Goal: Task Accomplishment & Management: Manage account settings

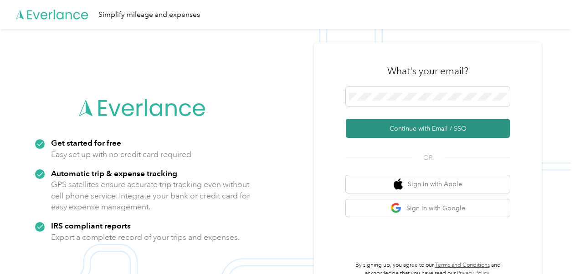
click at [402, 127] on button "Continue with Email / SSO" at bounding box center [428, 128] width 164 height 19
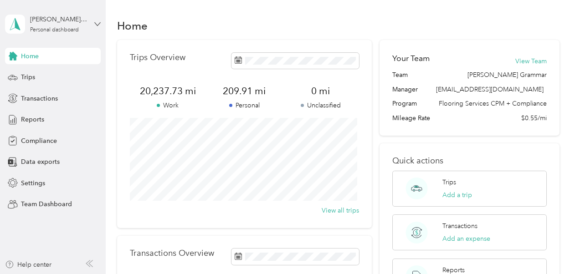
click at [95, 24] on icon at bounding box center [97, 24] width 6 height 6
click at [54, 74] on div "Team dashboard" at bounding box center [37, 75] width 49 height 10
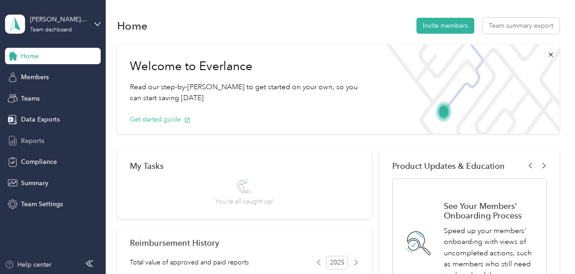
click at [35, 140] on span "Reports" at bounding box center [32, 141] width 23 height 10
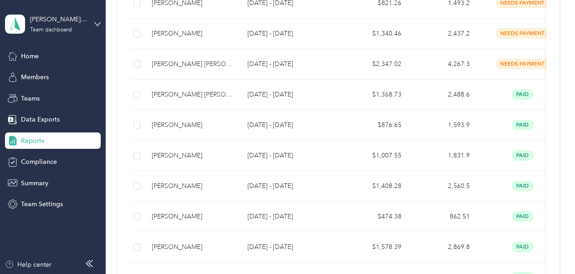
scroll to position [301, 0]
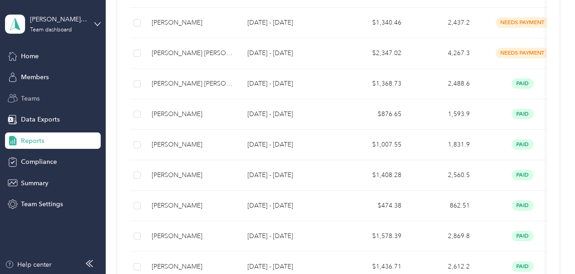
click at [33, 101] on span "Teams" at bounding box center [30, 99] width 19 height 10
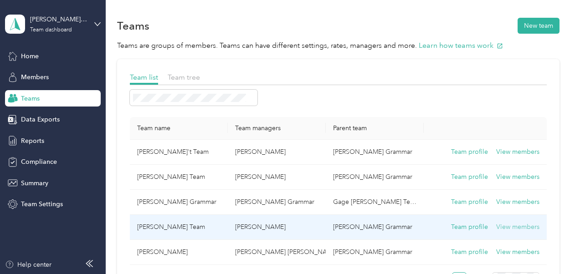
click at [517, 225] on button "View members" at bounding box center [517, 227] width 43 height 10
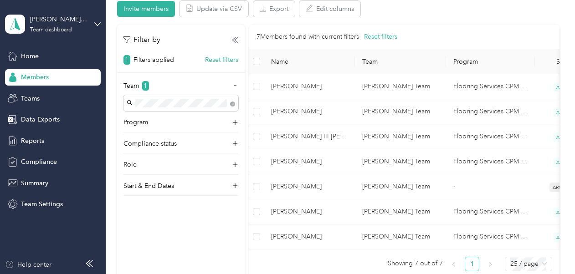
scroll to position [194, 0]
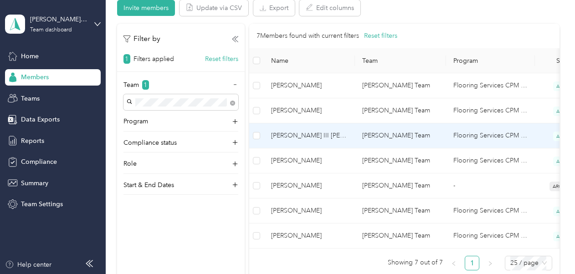
click at [293, 138] on span "[PERSON_NAME] III [PERSON_NAME]" at bounding box center [309, 136] width 77 height 10
click at [293, 138] on div at bounding box center [287, 137] width 575 height 274
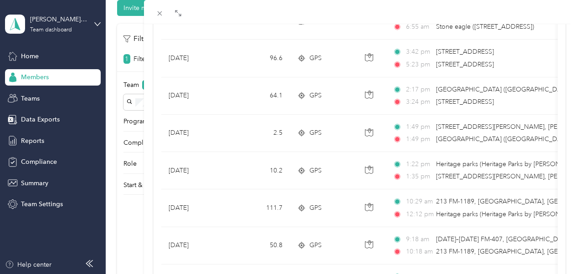
scroll to position [448, 0]
click at [157, 12] on icon at bounding box center [160, 14] width 8 height 8
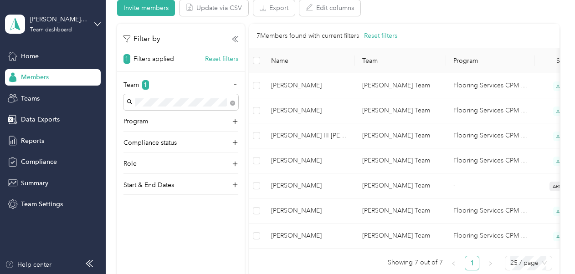
scroll to position [184, 0]
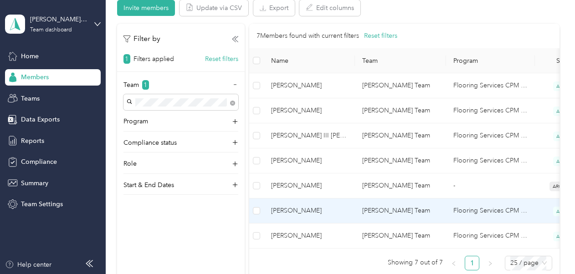
click at [369, 209] on td "[PERSON_NAME] Team" at bounding box center [400, 211] width 91 height 25
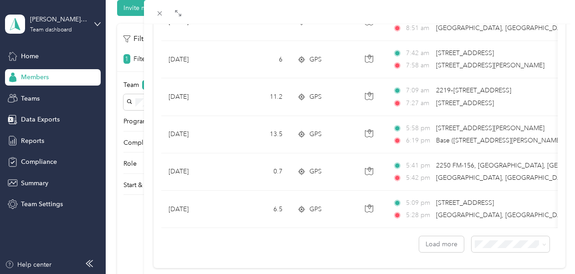
scroll to position [885, 0]
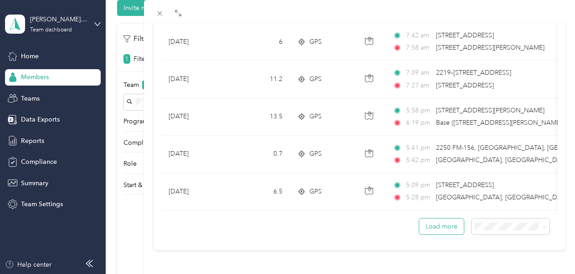
click at [443, 219] on button "Load more" at bounding box center [441, 227] width 45 height 16
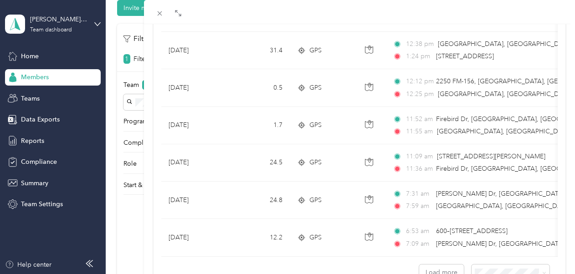
scroll to position [1818, 0]
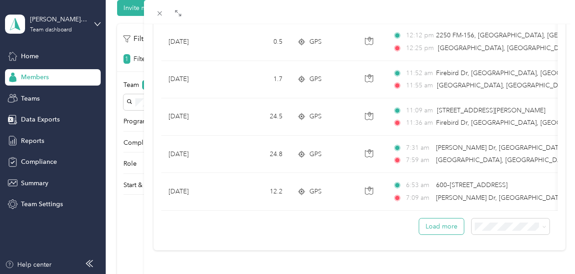
click at [439, 219] on button "Load more" at bounding box center [441, 227] width 45 height 16
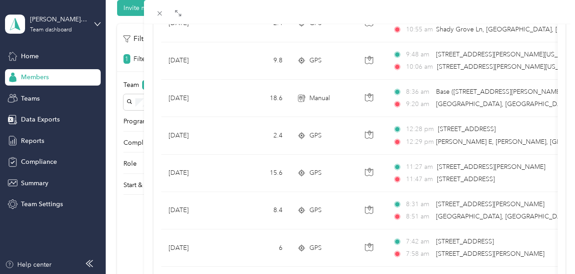
scroll to position [674, 0]
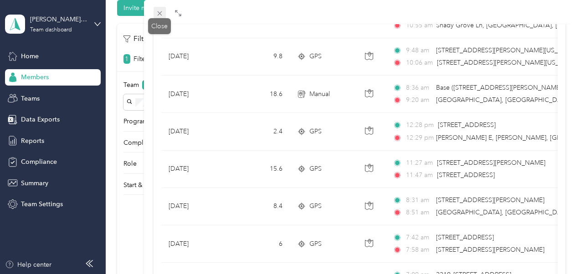
click at [158, 13] on icon at bounding box center [160, 14] width 8 height 8
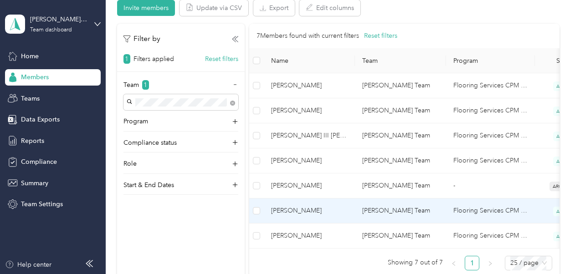
scroll to position [184, 0]
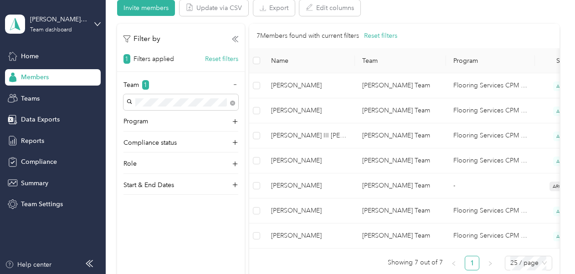
click at [159, 245] on div "Filter by 1 Filters applied Reset filters Team 1 Program Compliance status Role…" at bounding box center [181, 151] width 128 height 254
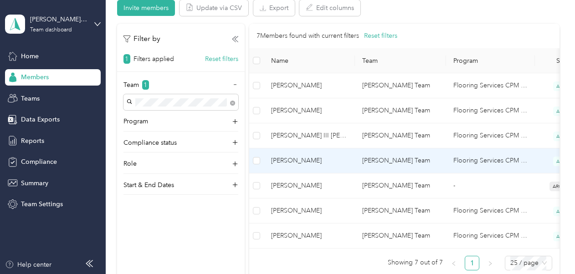
click at [310, 158] on span "[PERSON_NAME]" at bounding box center [309, 161] width 77 height 10
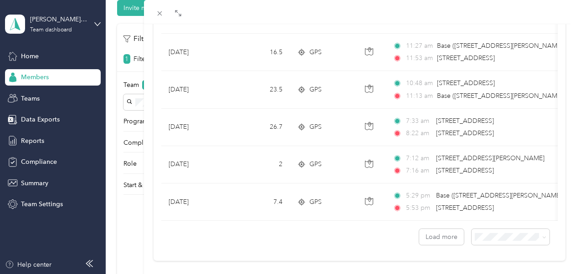
scroll to position [885, 0]
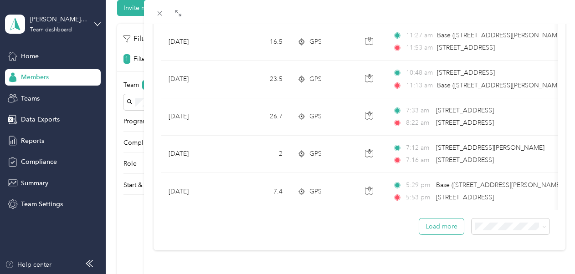
click at [424, 219] on button "Load more" at bounding box center [441, 227] width 45 height 16
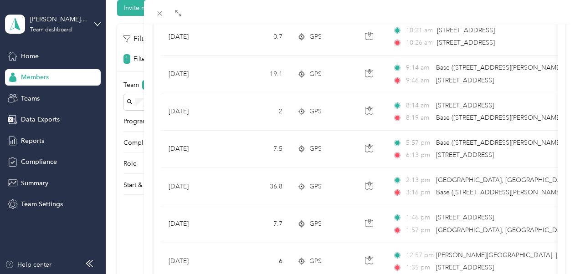
scroll to position [1179, 0]
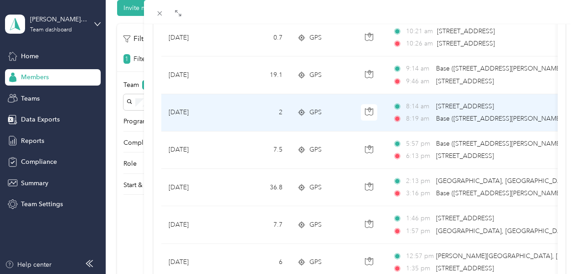
click at [249, 109] on td "2" at bounding box center [260, 112] width 60 height 37
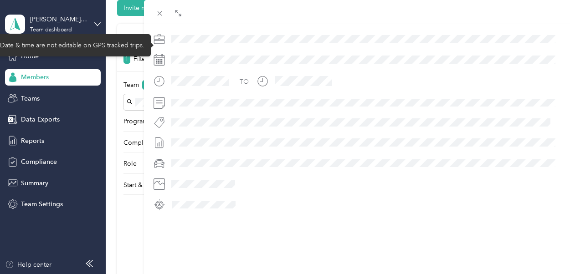
scroll to position [251, 0]
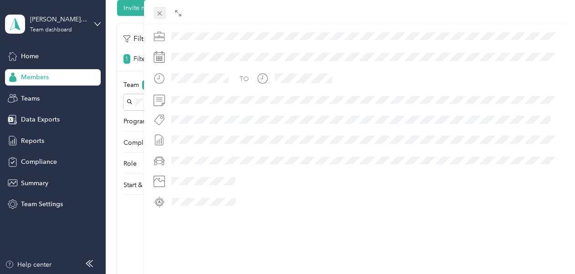
click at [163, 14] on icon at bounding box center [160, 14] width 8 height 8
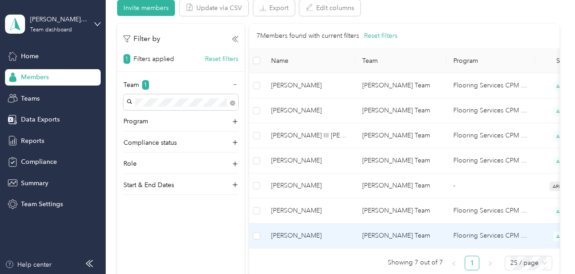
click at [393, 235] on td "[PERSON_NAME] Team" at bounding box center [400, 236] width 91 height 25
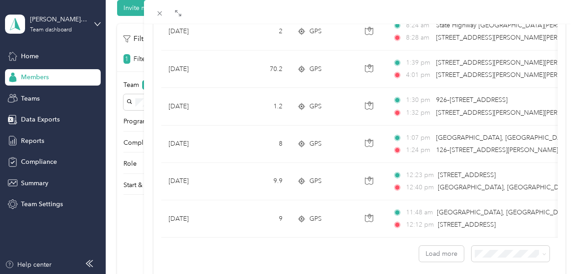
scroll to position [885, 0]
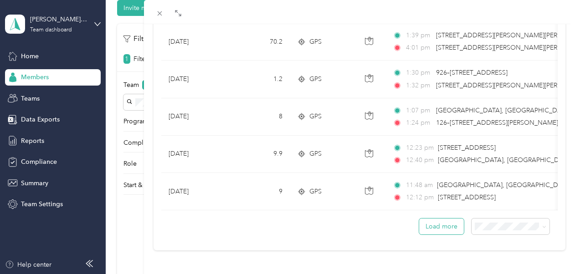
click at [435, 219] on button "Load more" at bounding box center [441, 227] width 45 height 16
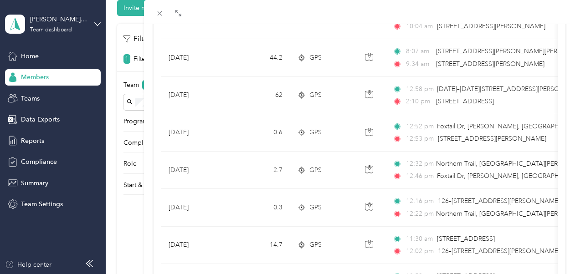
scroll to position [450, 0]
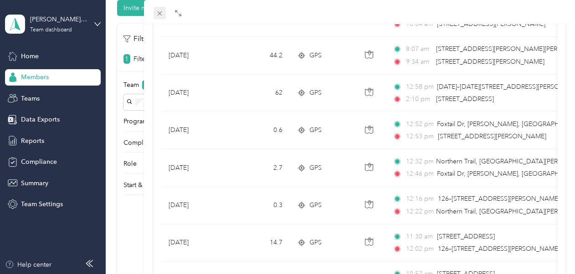
click at [162, 13] on icon at bounding box center [160, 14] width 8 height 8
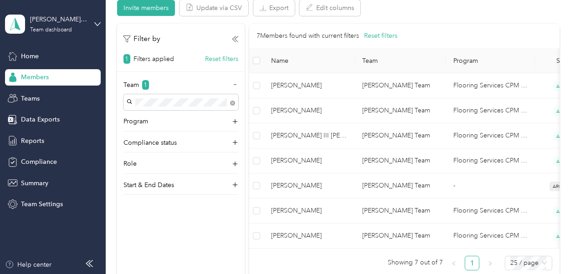
scroll to position [184, 0]
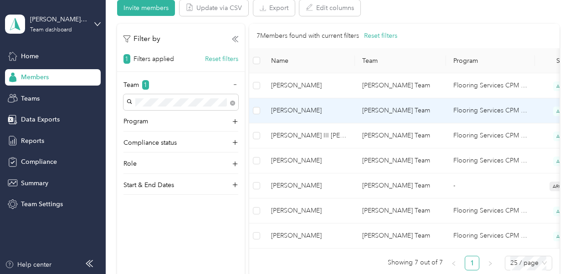
click at [374, 115] on td "[PERSON_NAME] Team" at bounding box center [400, 110] width 91 height 25
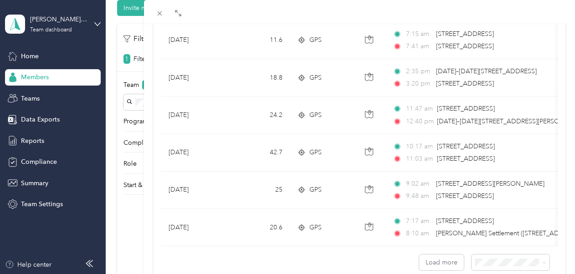
scroll to position [851, 0]
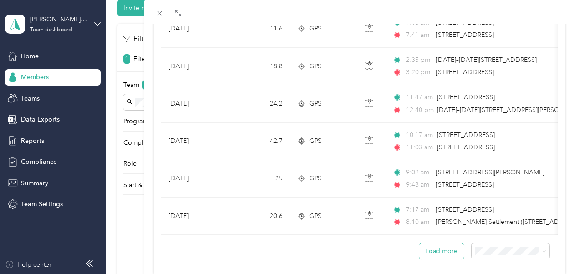
click at [445, 253] on button "Load more" at bounding box center [441, 251] width 45 height 16
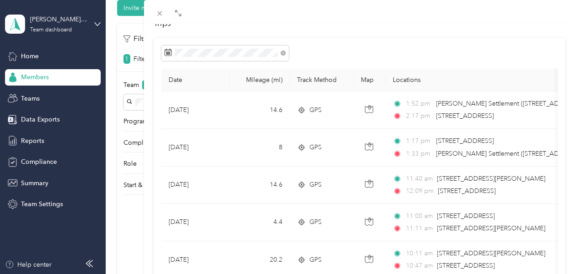
scroll to position [63, 0]
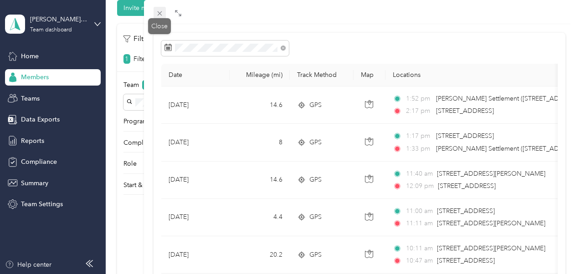
click at [158, 13] on icon at bounding box center [160, 14] width 8 height 8
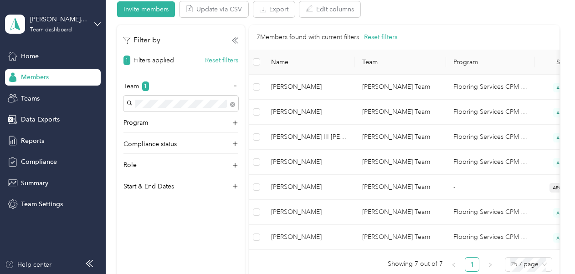
scroll to position [194, 0]
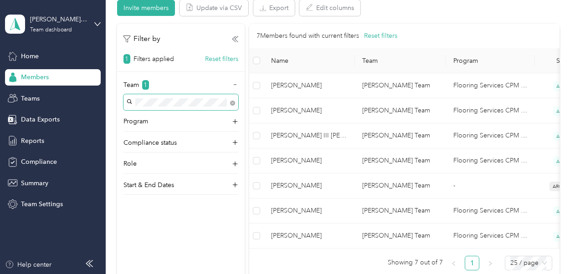
click at [230, 102] on span at bounding box center [231, 102] width 8 height 10
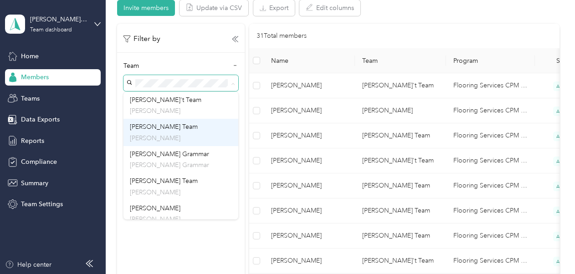
click at [164, 129] on span "[PERSON_NAME] Team" at bounding box center [164, 127] width 68 height 8
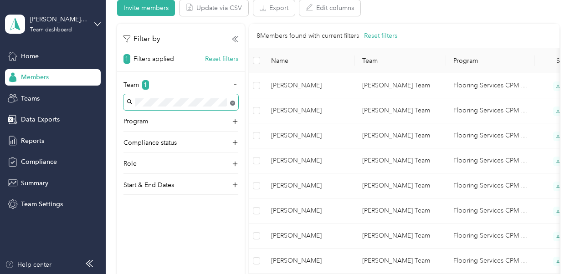
click at [232, 103] on body "[PERSON_NAME] Grammar Team dashboard Home Members Teams Data Exports Reports Co…" at bounding box center [285, 137] width 570 height 274
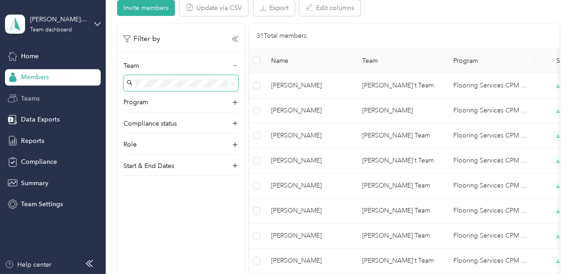
click at [32, 97] on span "Teams" at bounding box center [30, 99] width 19 height 10
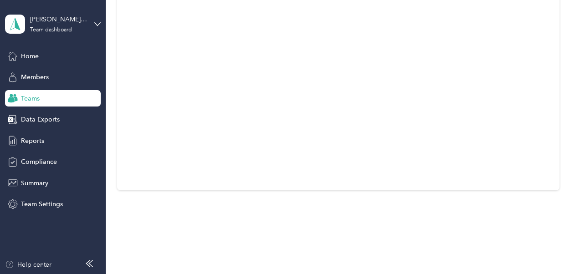
scroll to position [130, 0]
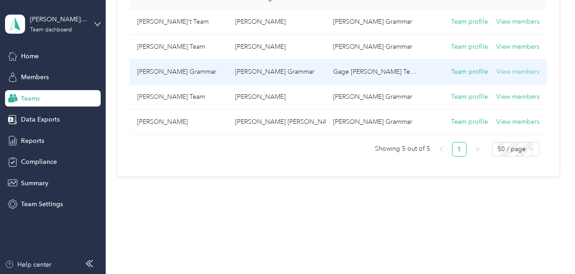
click at [524, 69] on button "View members" at bounding box center [517, 72] width 43 height 10
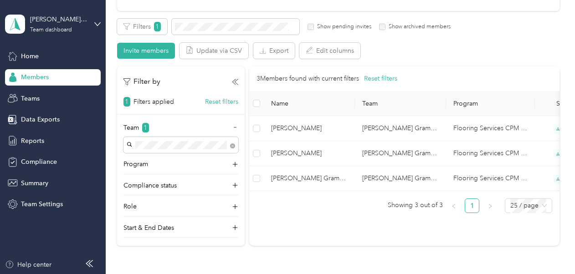
scroll to position [150, 0]
click at [233, 124] on div "Team 1" at bounding box center [180, 131] width 115 height 15
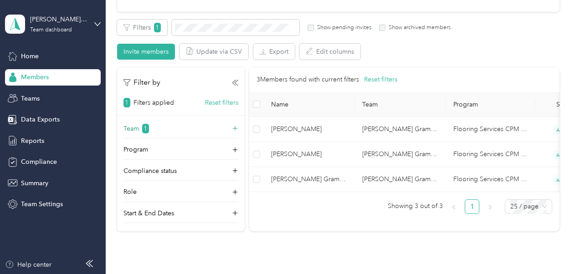
click at [233, 124] on div "Team 1" at bounding box center [180, 131] width 115 height 15
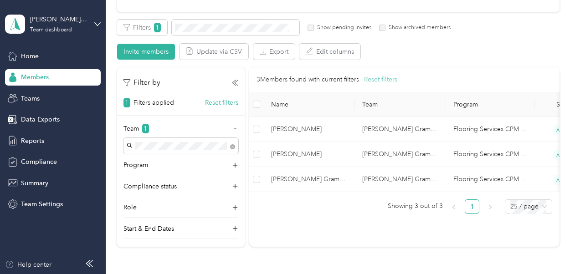
click at [381, 81] on button "Reset filters" at bounding box center [380, 80] width 33 height 10
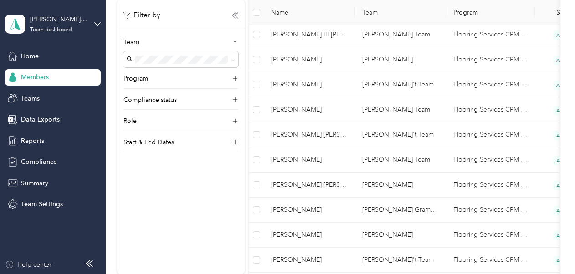
scroll to position [450, 0]
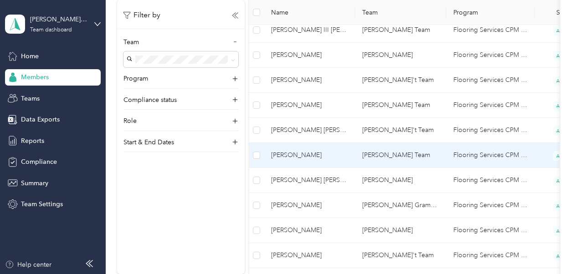
click at [393, 153] on td "[PERSON_NAME] Team" at bounding box center [400, 155] width 91 height 25
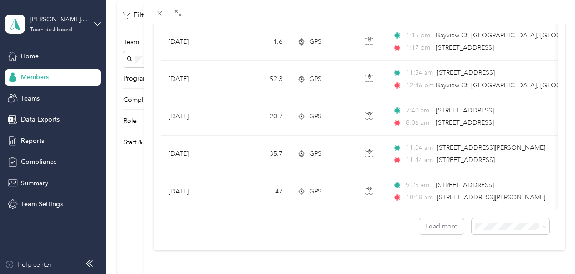
scroll to position [884, 0]
click at [435, 223] on button "Load more" at bounding box center [441, 227] width 45 height 16
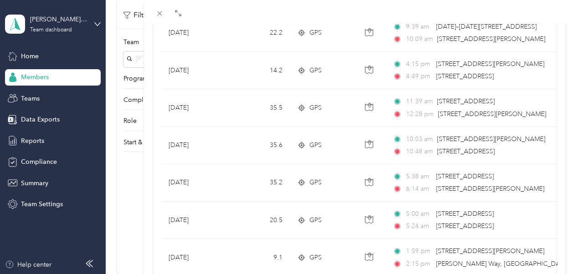
scroll to position [1165, 0]
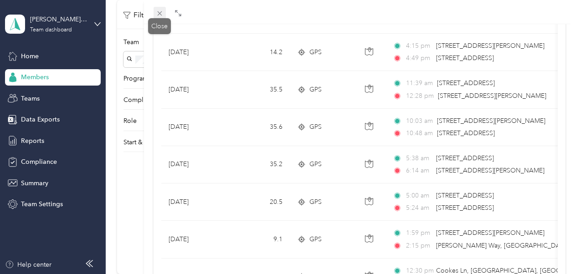
click at [158, 8] on span at bounding box center [159, 13] width 13 height 13
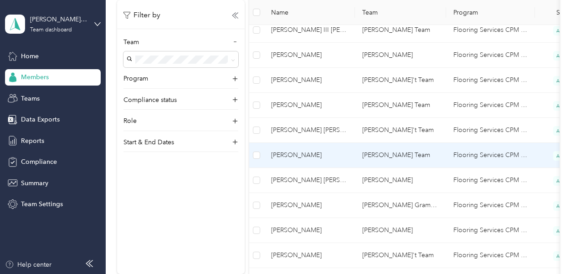
scroll to position [184, 0]
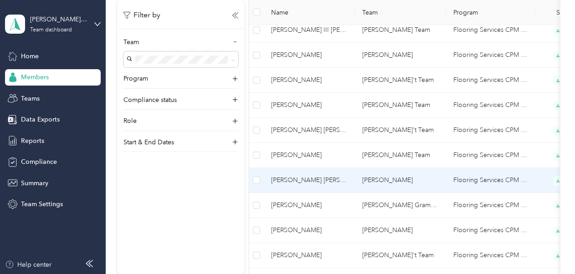
click at [333, 175] on span "[PERSON_NAME] [PERSON_NAME]" at bounding box center [309, 180] width 77 height 10
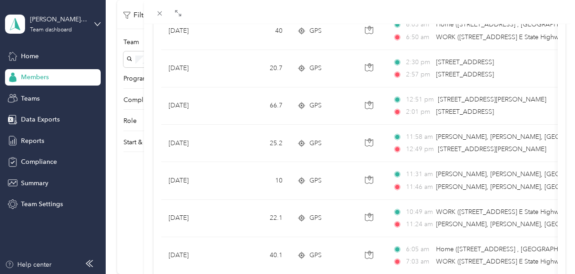
scroll to position [885, 0]
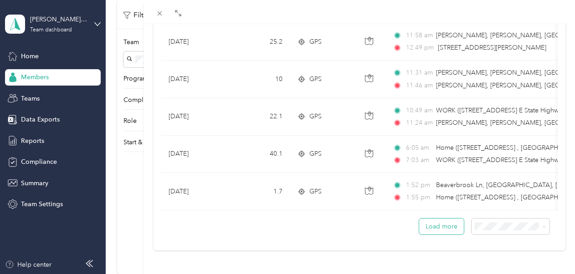
click at [442, 219] on button "Load more" at bounding box center [441, 227] width 45 height 16
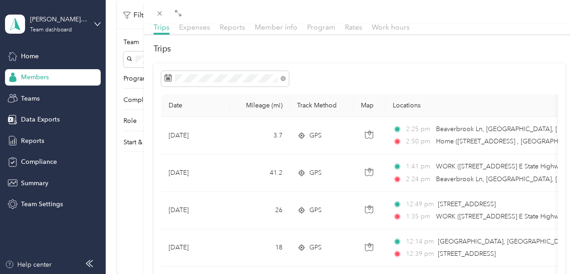
scroll to position [28, 0]
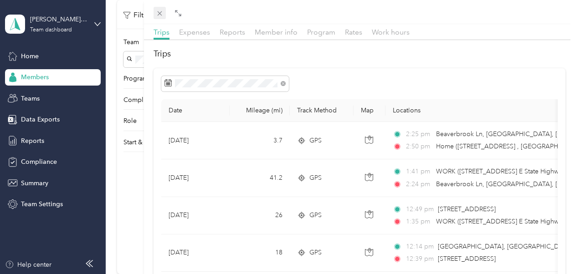
click at [160, 15] on icon at bounding box center [160, 14] width 8 height 8
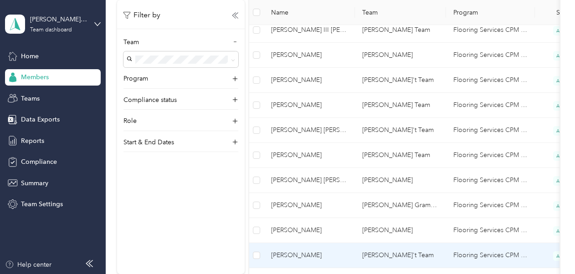
click at [301, 250] on span "[PERSON_NAME]" at bounding box center [309, 255] width 77 height 10
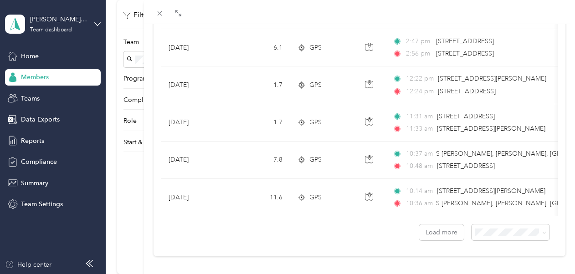
scroll to position [885, 0]
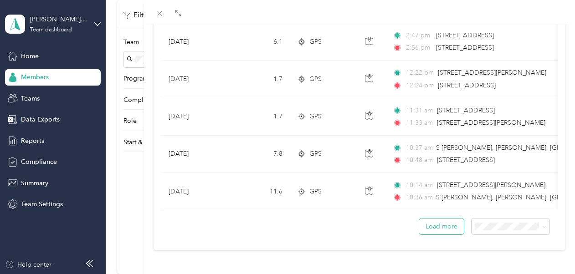
click at [436, 219] on button "Load more" at bounding box center [441, 227] width 45 height 16
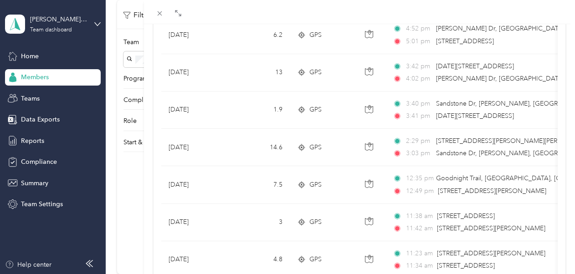
scroll to position [1818, 0]
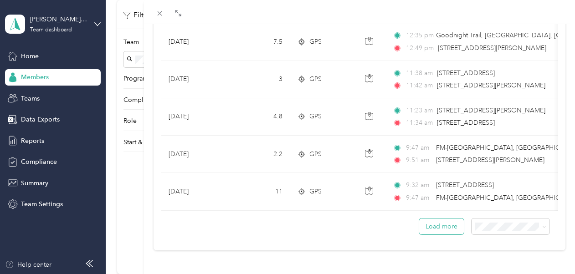
click at [433, 219] on button "Load more" at bounding box center [441, 227] width 45 height 16
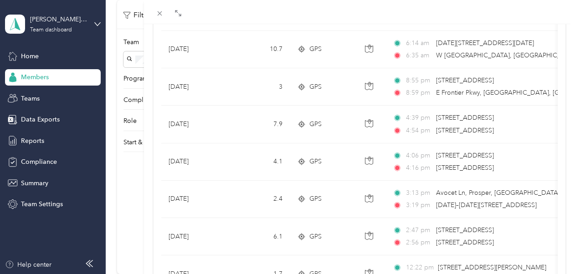
scroll to position [638, 0]
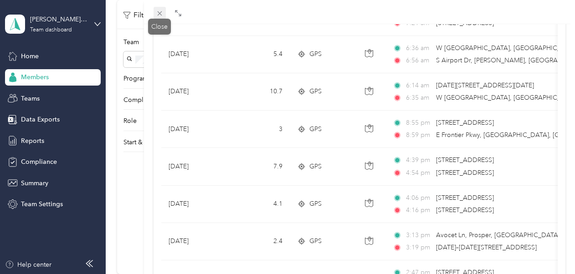
click at [158, 11] on icon at bounding box center [160, 14] width 8 height 8
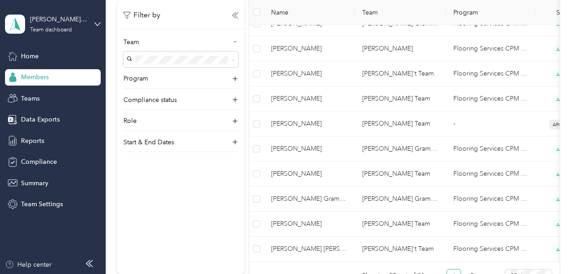
scroll to position [633, 0]
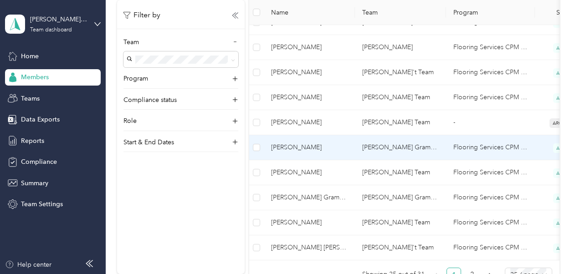
click at [366, 142] on td "[PERSON_NAME] Grammar" at bounding box center [400, 147] width 91 height 25
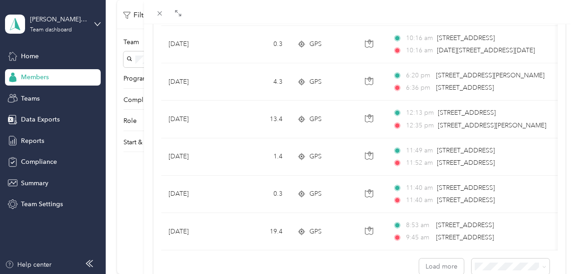
scroll to position [885, 0]
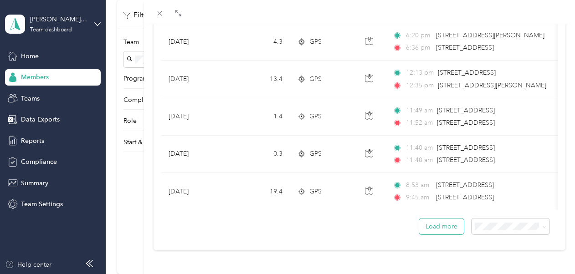
click at [429, 219] on button "Load more" at bounding box center [441, 227] width 45 height 16
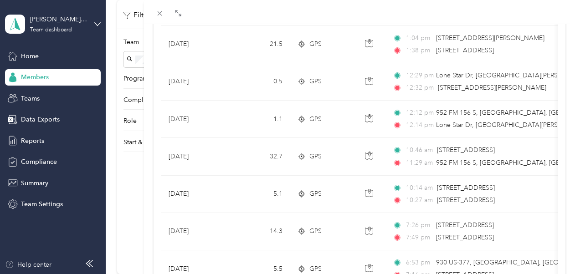
scroll to position [1568, 0]
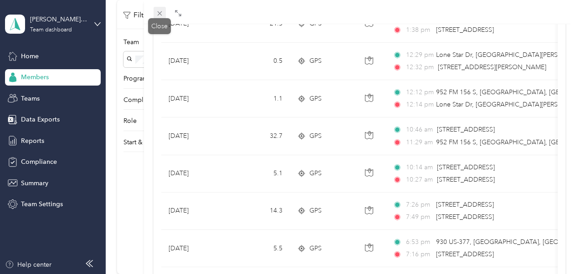
click at [159, 15] on icon at bounding box center [160, 14] width 8 height 8
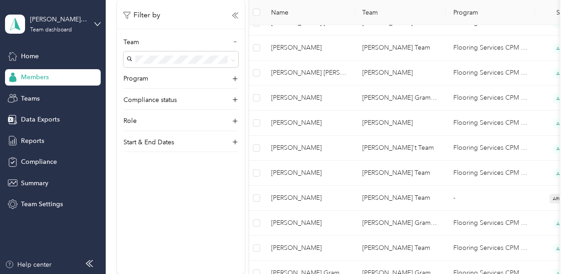
scroll to position [567, 0]
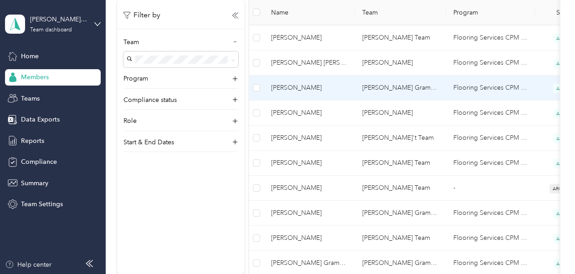
click at [290, 84] on span "[PERSON_NAME]" at bounding box center [309, 88] width 77 height 10
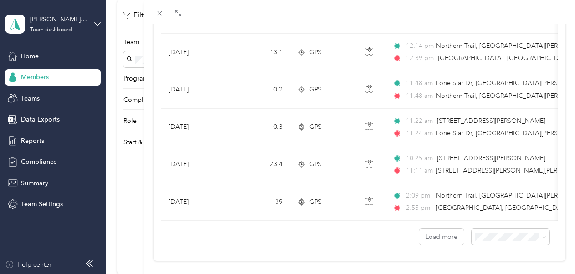
scroll to position [881, 0]
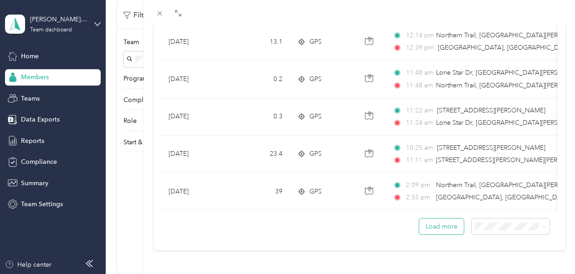
click at [433, 221] on button "Load more" at bounding box center [441, 227] width 45 height 16
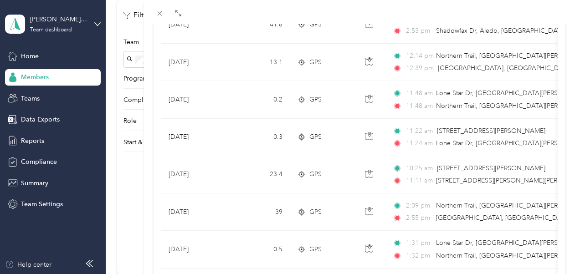
scroll to position [842, 0]
